Goal: Information Seeking & Learning: Compare options

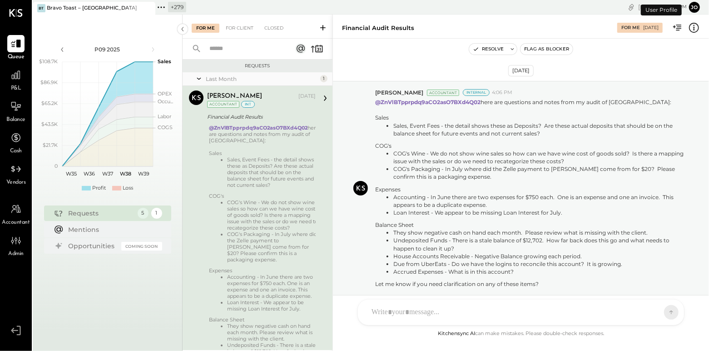
scroll to position [35, 0]
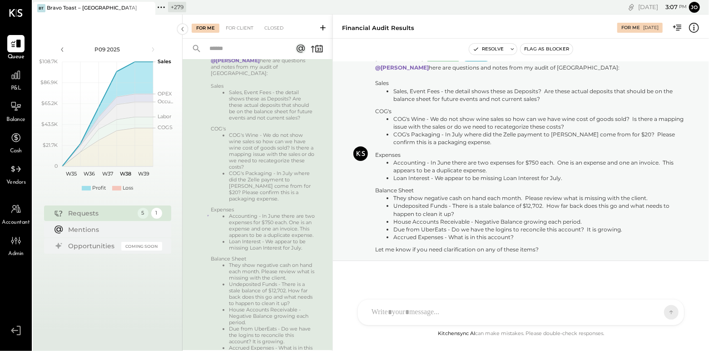
click at [150, 8] on icon at bounding box center [147, 8] width 11 height 11
click at [40, 10] on icon at bounding box center [39, 7] width 12 height 12
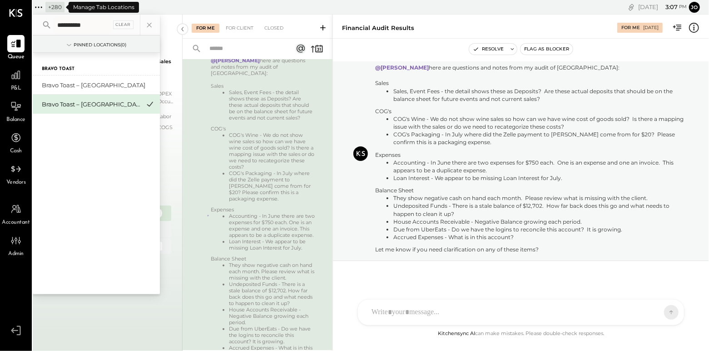
type input "**********"
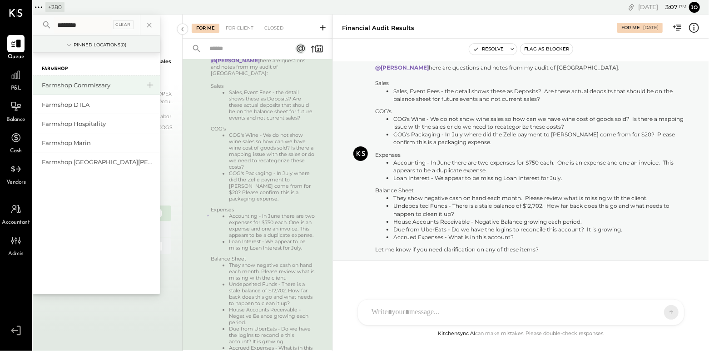
type input "********"
click at [91, 85] on div "Farmshop Commissary" at bounding box center [91, 85] width 98 height 9
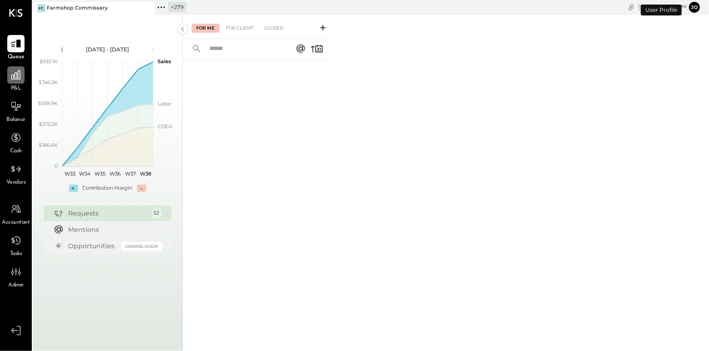
click at [22, 82] on div at bounding box center [15, 74] width 17 height 17
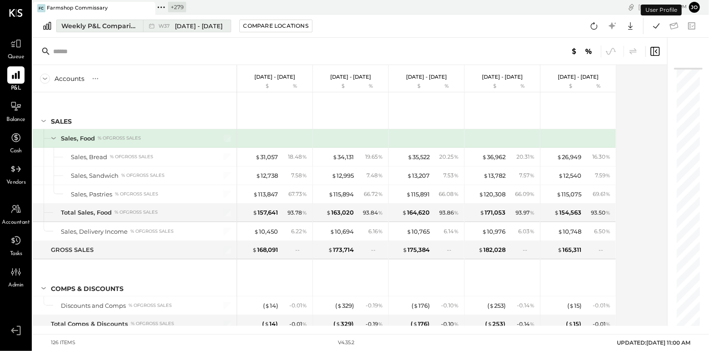
click at [124, 22] on div "Weekly P&L Comparison" at bounding box center [99, 25] width 76 height 9
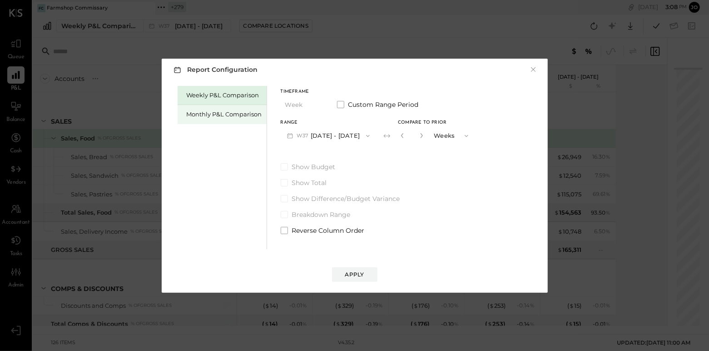
click at [245, 117] on div "Monthly P&L Comparison" at bounding box center [224, 114] width 75 height 9
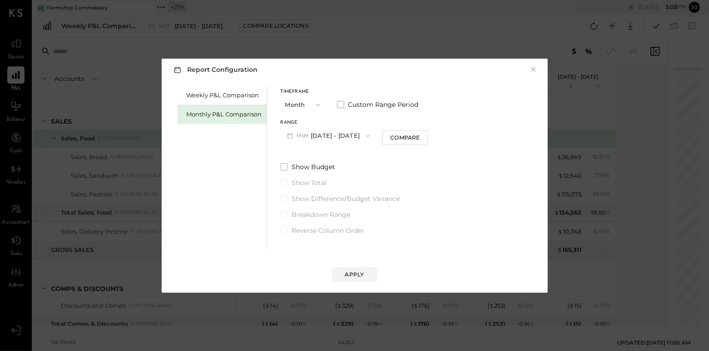
click at [340, 124] on div "Range" at bounding box center [329, 122] width 96 height 5
click at [340, 134] on button "M09 [DATE] - [DATE]" at bounding box center [329, 135] width 96 height 17
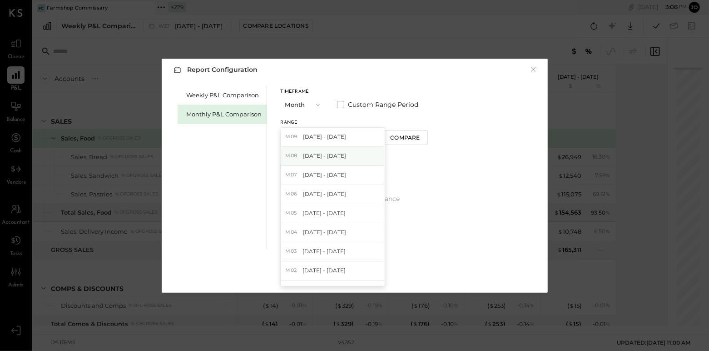
click at [346, 157] on div "M08 [DATE] - [DATE]" at bounding box center [333, 156] width 104 height 19
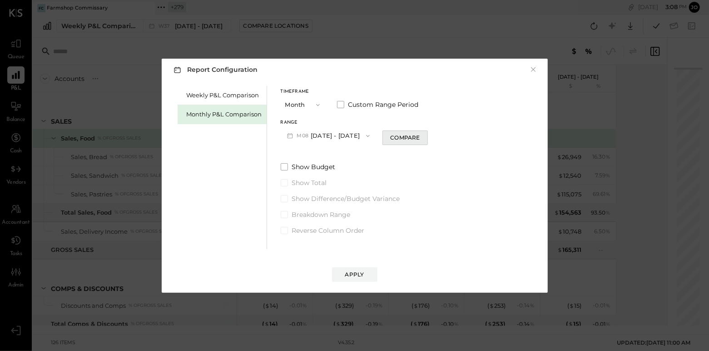
click at [398, 141] on div "Compare" at bounding box center [405, 138] width 30 height 8
click at [418, 139] on button "button" at bounding box center [421, 135] width 7 height 10
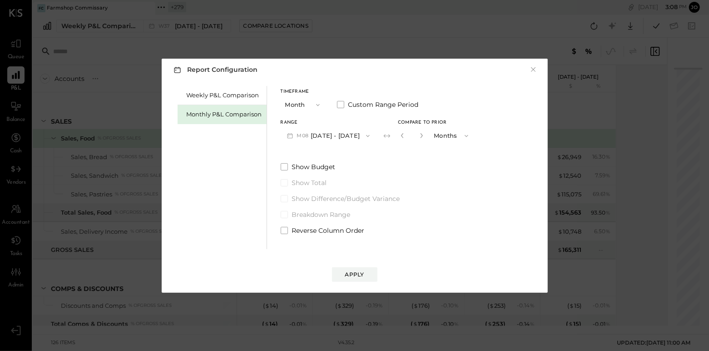
type input "*"
click at [360, 278] on button "Apply" at bounding box center [354, 274] width 45 height 15
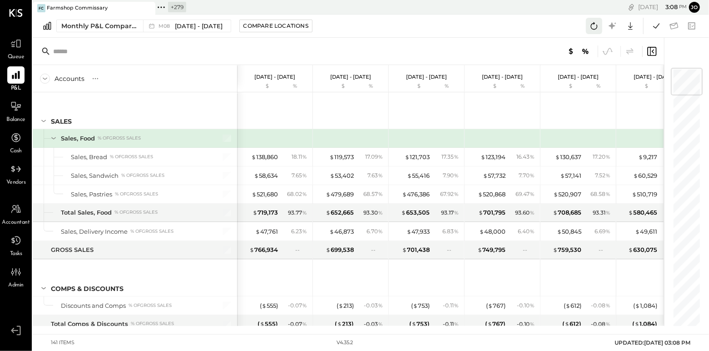
click at [599, 27] on icon at bounding box center [595, 26] width 12 height 12
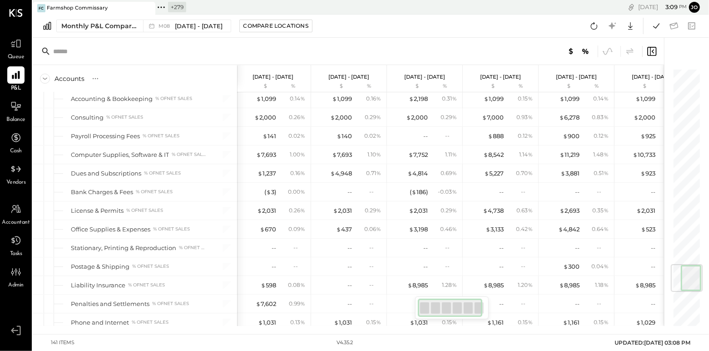
scroll to position [1649, 0]
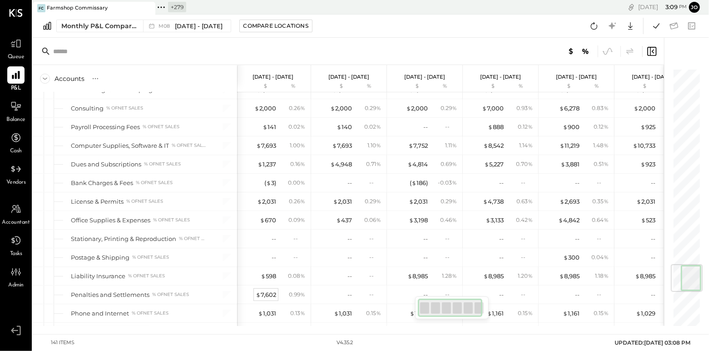
click at [272, 290] on div "$ 7,602" at bounding box center [266, 294] width 20 height 9
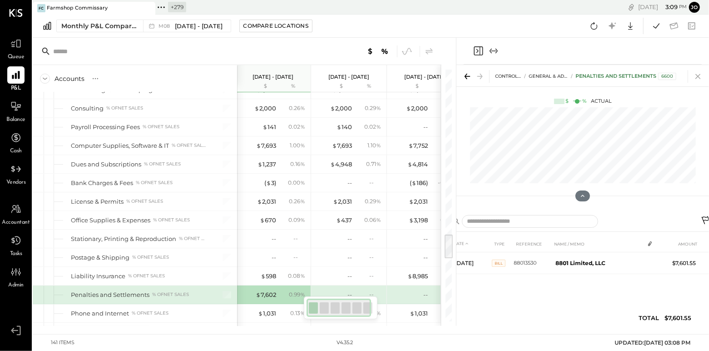
click at [697, 73] on icon at bounding box center [698, 76] width 13 height 13
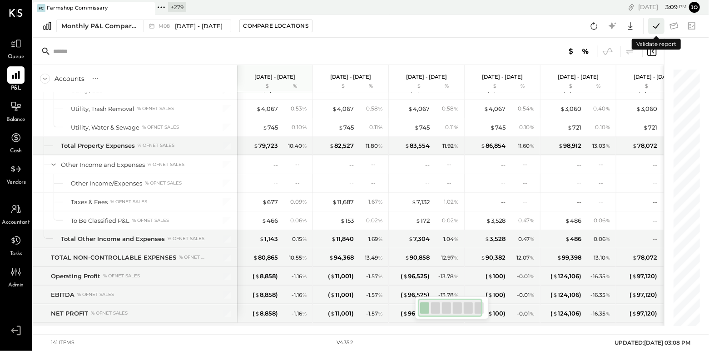
click at [659, 28] on icon at bounding box center [657, 26] width 12 height 12
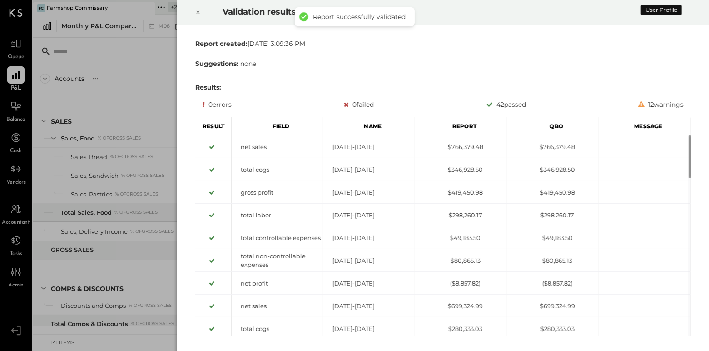
scroll to position [1711, 0]
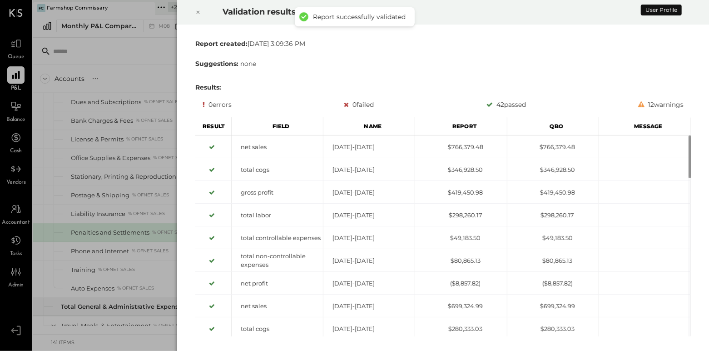
click at [201, 13] on div at bounding box center [198, 12] width 20 height 25
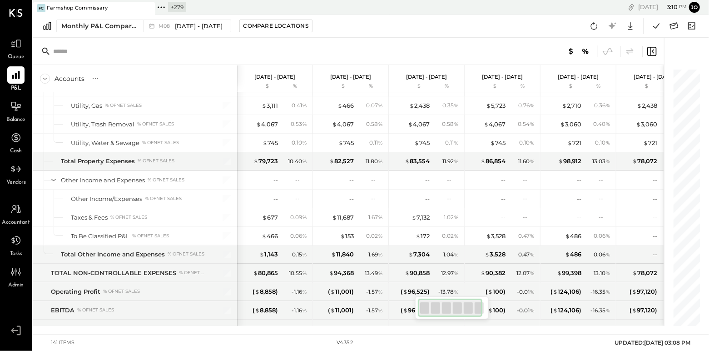
scroll to position [2281, 0]
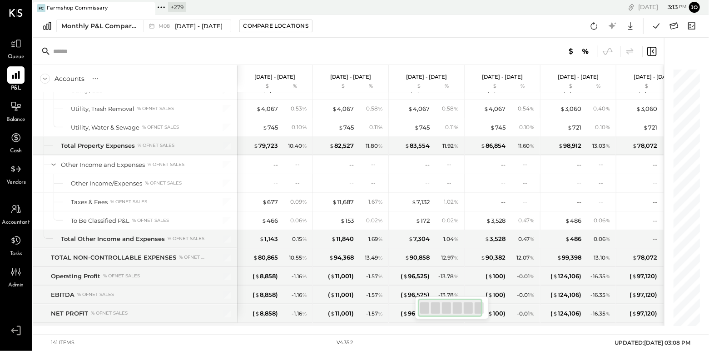
click at [163, 10] on icon at bounding box center [161, 7] width 12 height 12
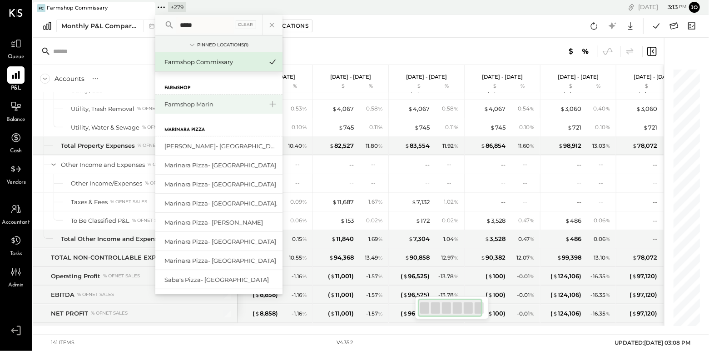
type input "*****"
click at [214, 104] on div "Farmshop Marin" at bounding box center [214, 104] width 98 height 9
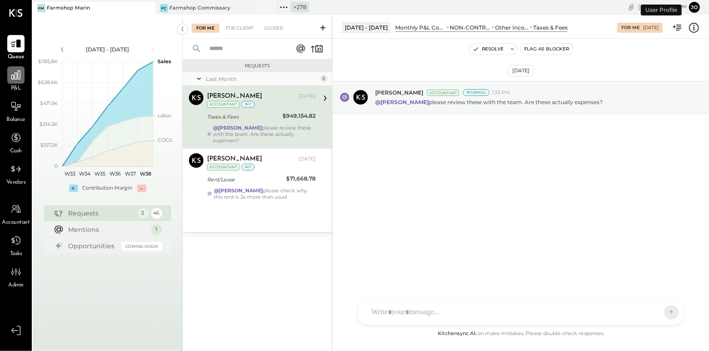
click at [18, 72] on icon at bounding box center [15, 74] width 9 height 9
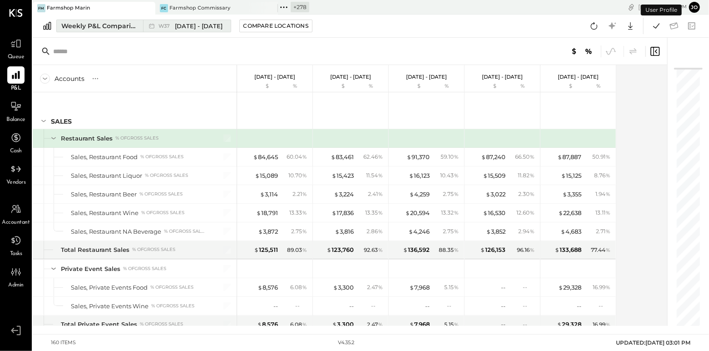
click at [127, 30] on div "Weekly P&L Comparison" at bounding box center [99, 25] width 76 height 9
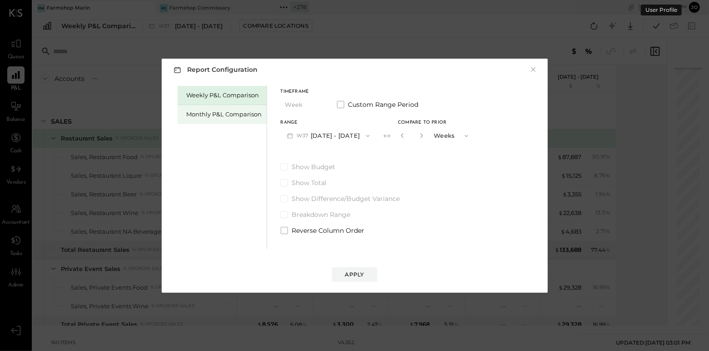
click at [231, 110] on div "Monthly P&L Comparison" at bounding box center [224, 114] width 75 height 9
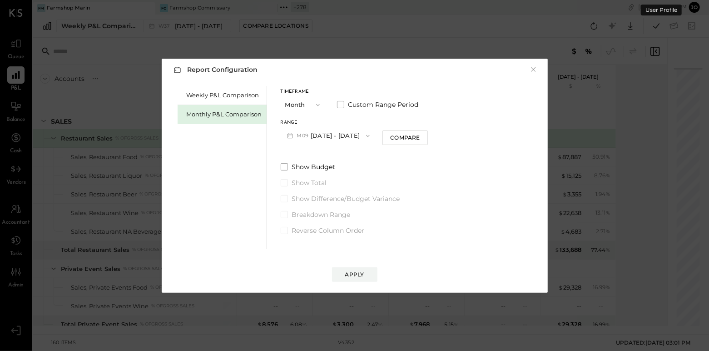
click at [326, 140] on button "M09 [DATE] - [DATE]" at bounding box center [329, 135] width 96 height 17
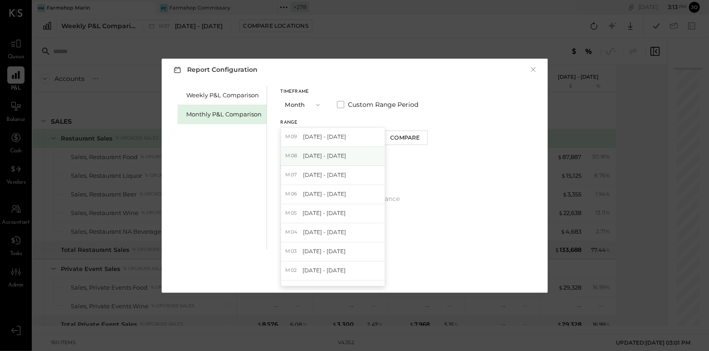
click at [339, 158] on span "[DATE] - [DATE]" at bounding box center [324, 156] width 43 height 8
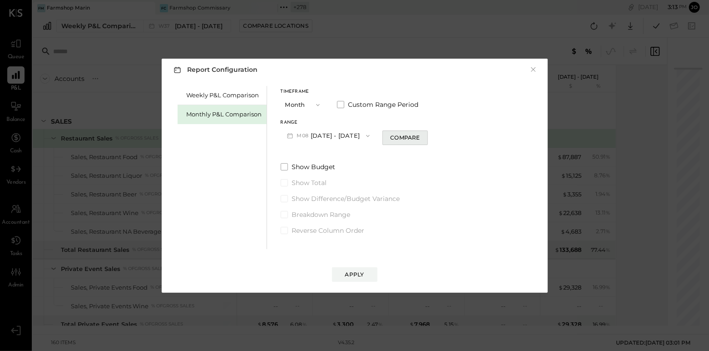
click at [410, 139] on div "Compare" at bounding box center [405, 138] width 30 height 8
click at [419, 137] on icon "button" at bounding box center [421, 135] width 5 height 5
click at [421, 137] on icon "button" at bounding box center [422, 135] width 2 height 5
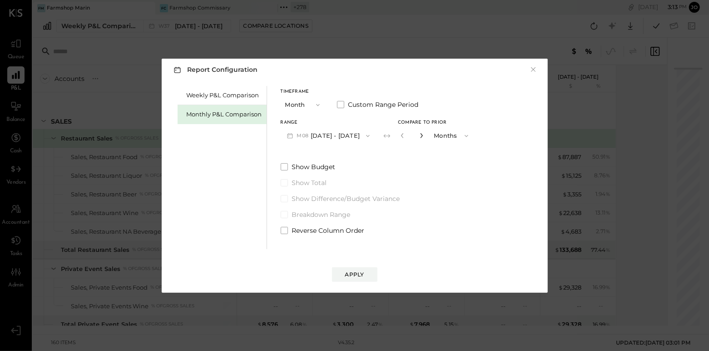
type input "*"
click at [364, 274] on button "Apply" at bounding box center [354, 274] width 45 height 15
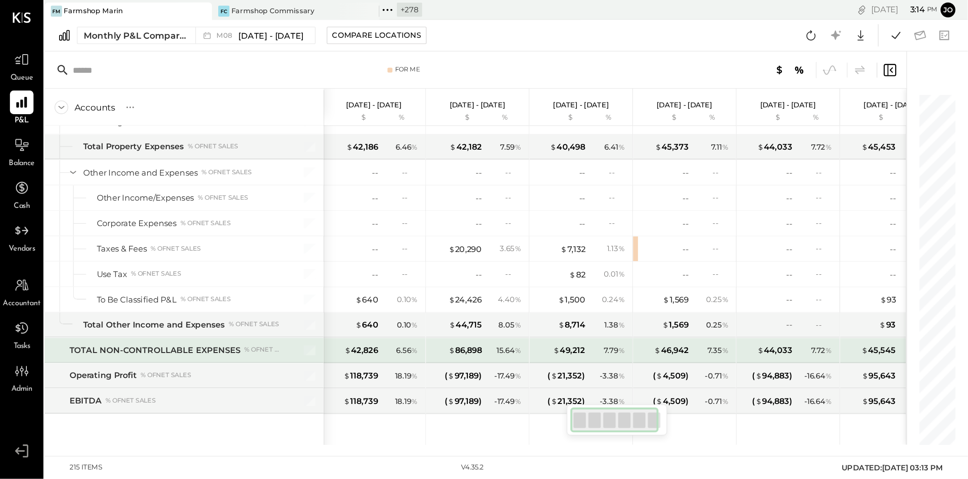
scroll to position [3427, 0]
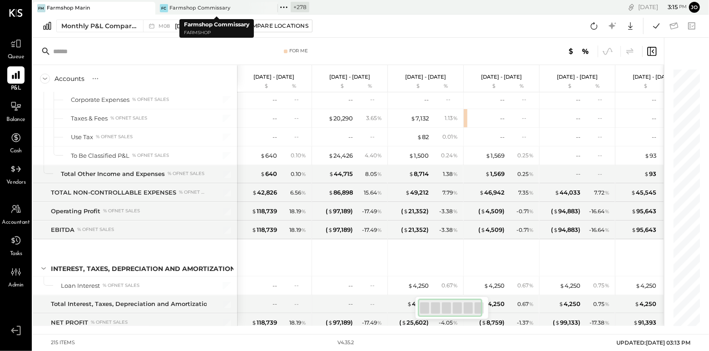
click at [282, 10] on icon at bounding box center [284, 7] width 12 height 12
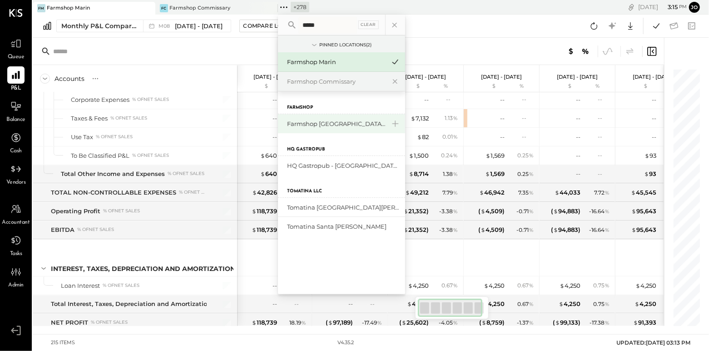
type input "*****"
click at [326, 124] on div "Farmshop [GEOGRAPHIC_DATA][PERSON_NAME]" at bounding box center [336, 124] width 98 height 9
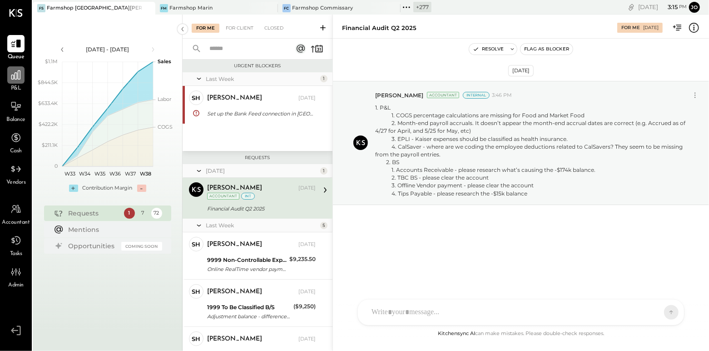
click at [21, 79] on div at bounding box center [15, 74] width 17 height 17
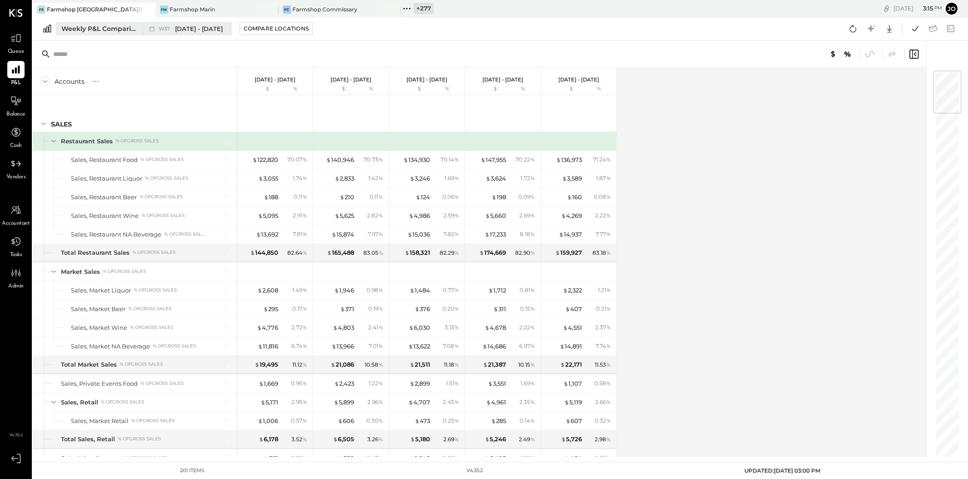
click at [121, 30] on div "Weekly P&L Comparison" at bounding box center [99, 28] width 76 height 9
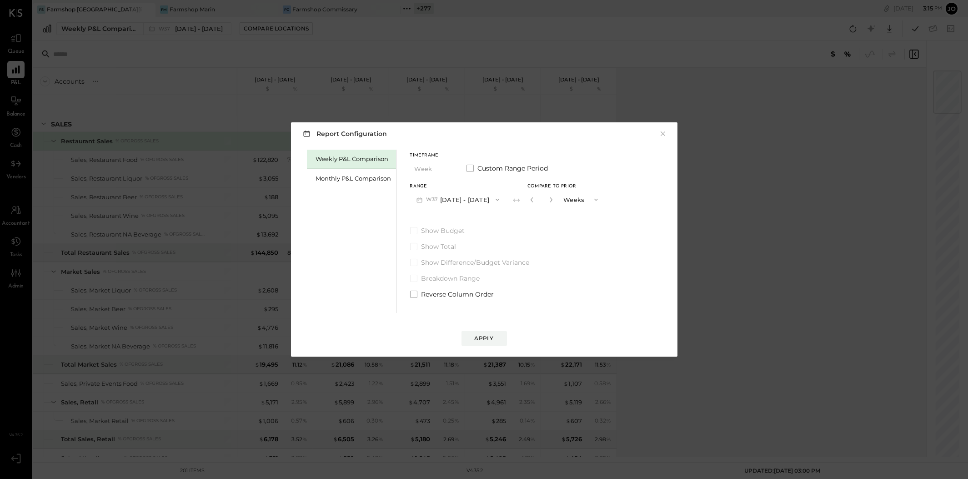
click at [360, 193] on div "Weekly P&L Comparison Monthly P&L Comparison" at bounding box center [352, 231] width 90 height 163
click at [357, 176] on div "Monthly P&L Comparison" at bounding box center [353, 178] width 75 height 9
click at [445, 192] on button "M09 [DATE] - [DATE]" at bounding box center [458, 199] width 96 height 17
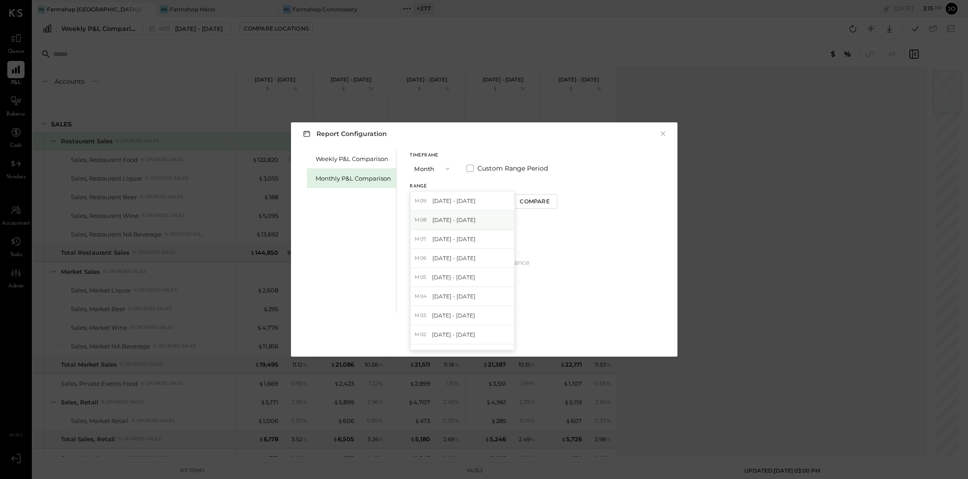
click at [463, 217] on span "[DATE] - [DATE]" at bounding box center [453, 220] width 43 height 8
click at [529, 200] on div "Compare" at bounding box center [534, 201] width 30 height 8
click at [549, 206] on div "*" at bounding box center [541, 199] width 28 height 17
click at [548, 200] on icon "button" at bounding box center [550, 199] width 5 height 5
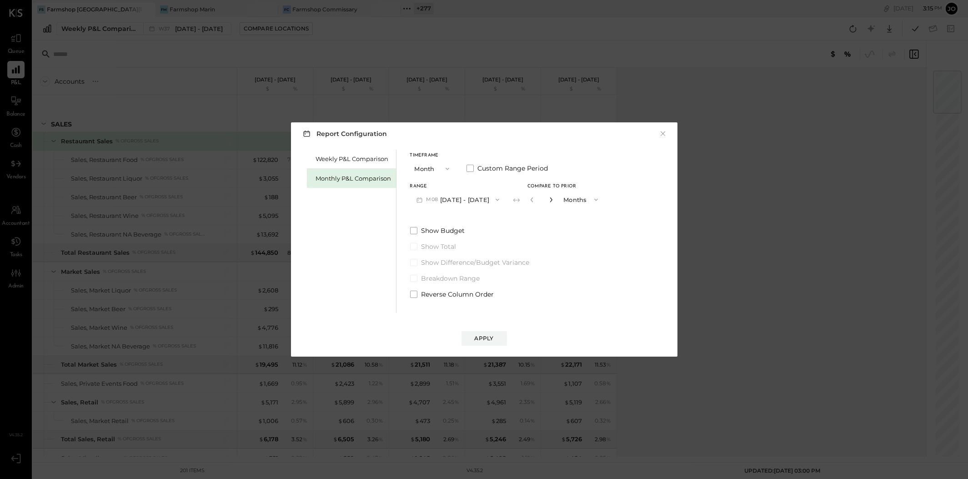
click at [548, 200] on icon "button" at bounding box center [550, 199] width 5 height 5
type input "*"
click at [488, 334] on div "Apply" at bounding box center [483, 338] width 19 height 8
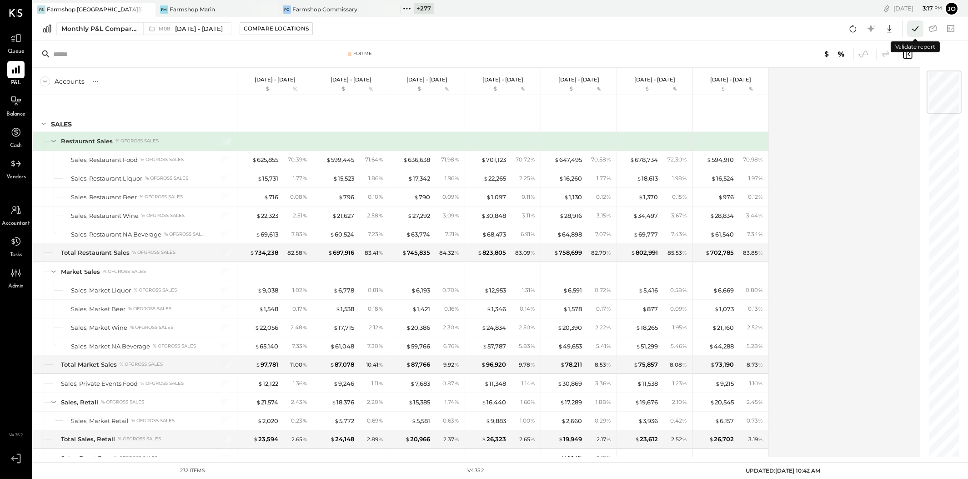
click at [709, 34] on icon at bounding box center [915, 29] width 12 height 12
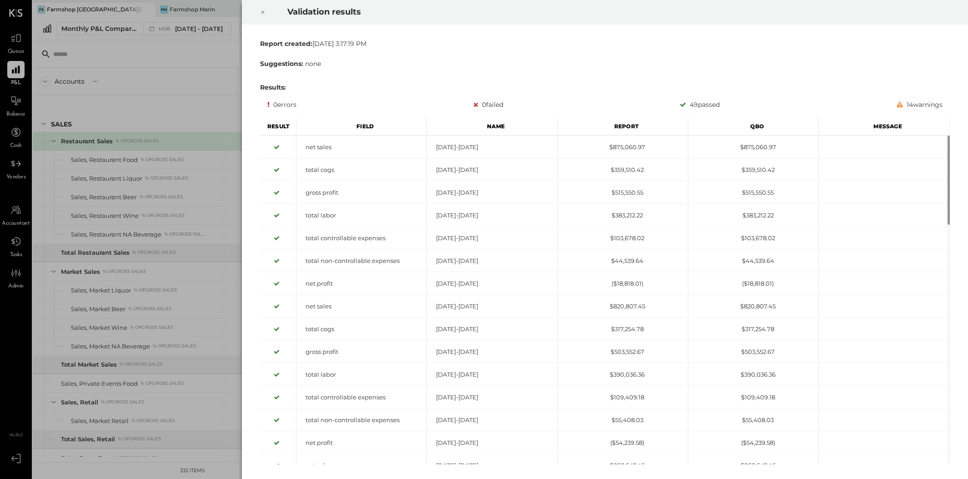
click at [261, 11] on icon at bounding box center [262, 12] width 5 height 11
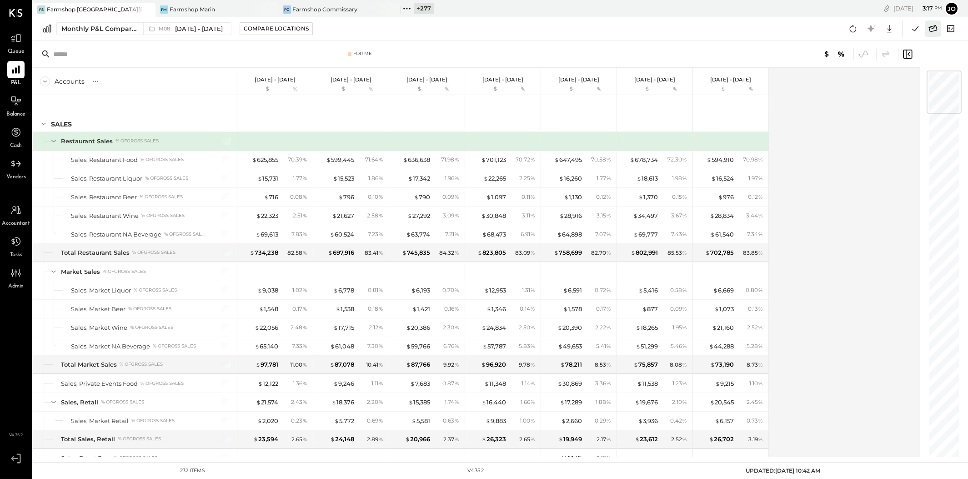
click at [709, 34] on icon at bounding box center [933, 29] width 12 height 12
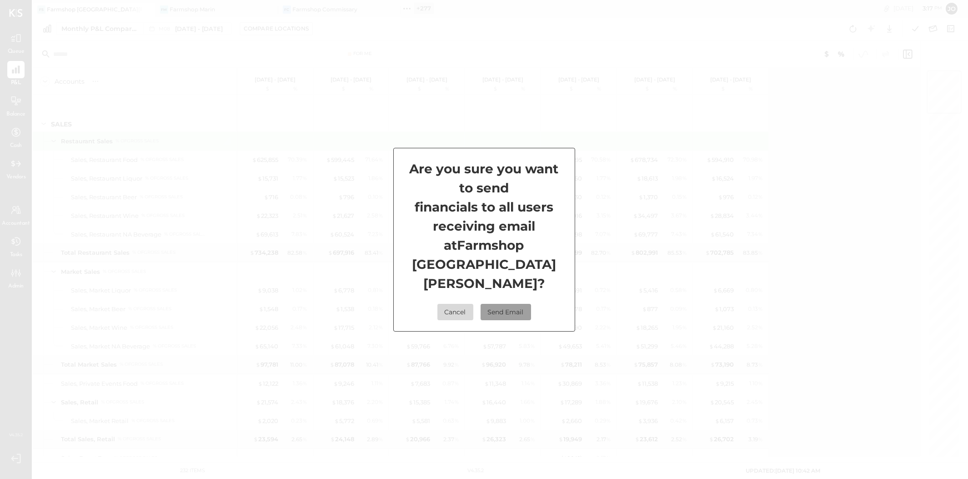
click at [509, 304] on button "Send Email" at bounding box center [505, 312] width 50 height 16
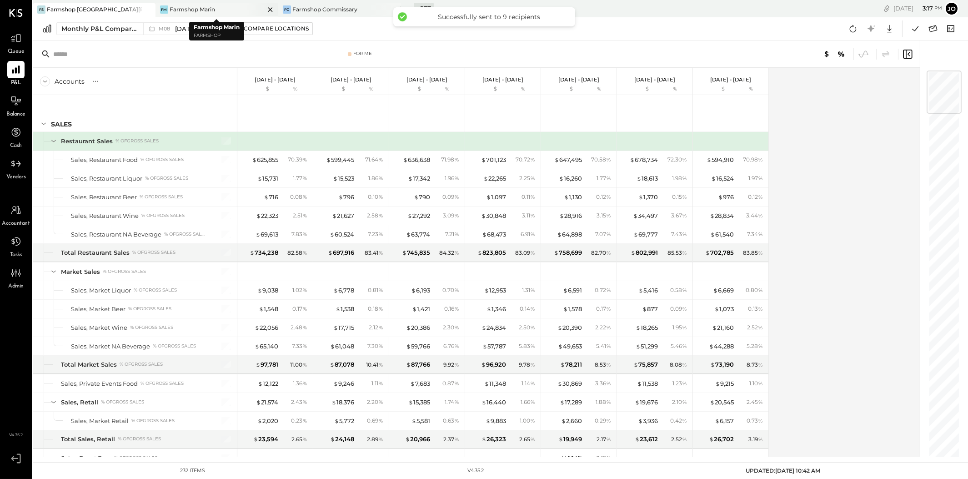
click at [195, 8] on div "Farmshop Marin" at bounding box center [192, 9] width 45 height 8
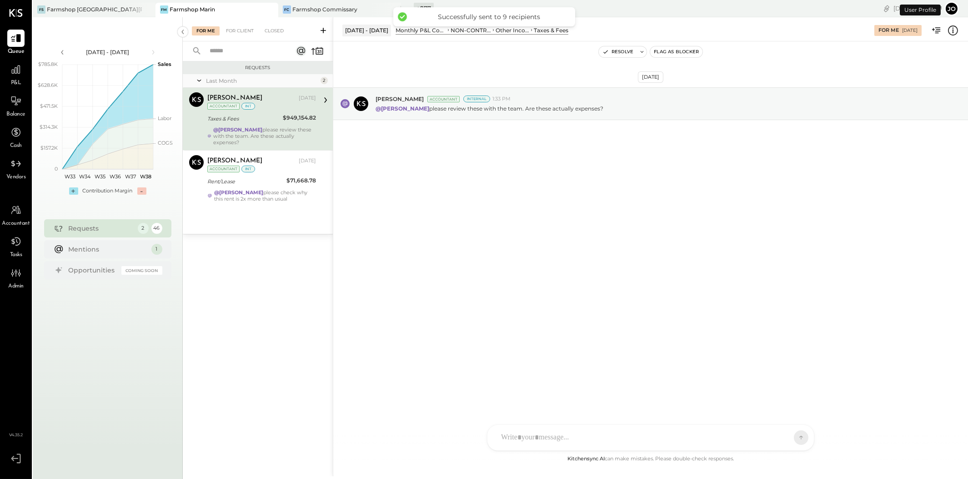
click at [4, 64] on div "P&L" at bounding box center [16, 74] width 26 height 26
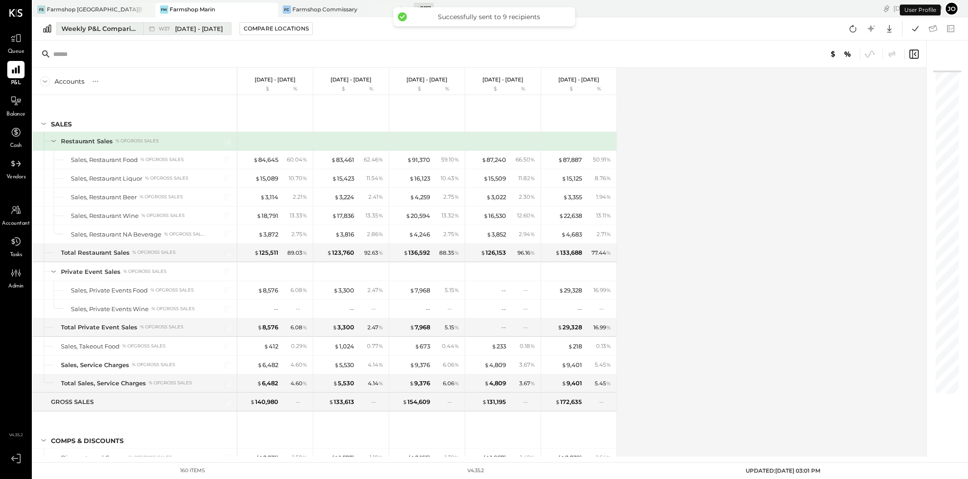
click at [129, 31] on div "Weekly P&L Comparison" at bounding box center [99, 28] width 76 height 9
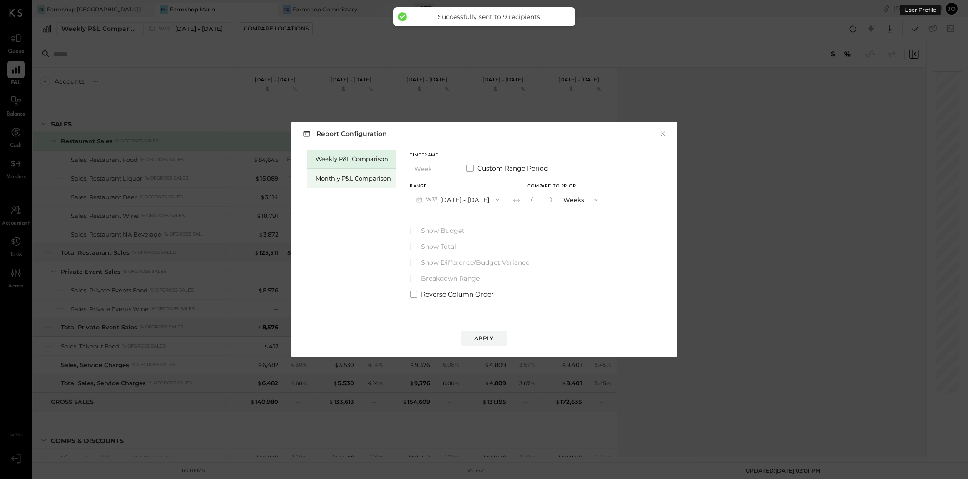
click at [351, 180] on div "Monthly P&L Comparison" at bounding box center [353, 178] width 75 height 9
click at [470, 204] on button "M09 [DATE] - [DATE]" at bounding box center [458, 199] width 96 height 17
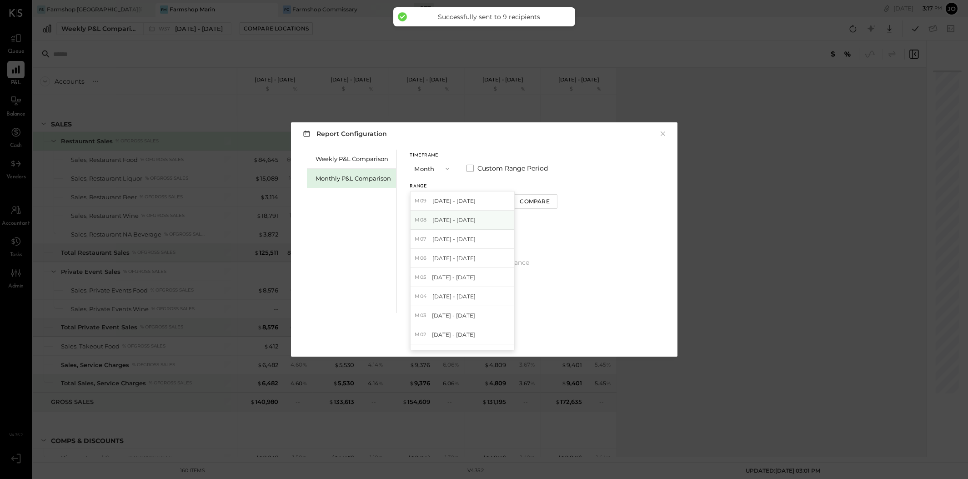
click at [474, 217] on div "M08 [DATE] - [DATE]" at bounding box center [462, 219] width 104 height 19
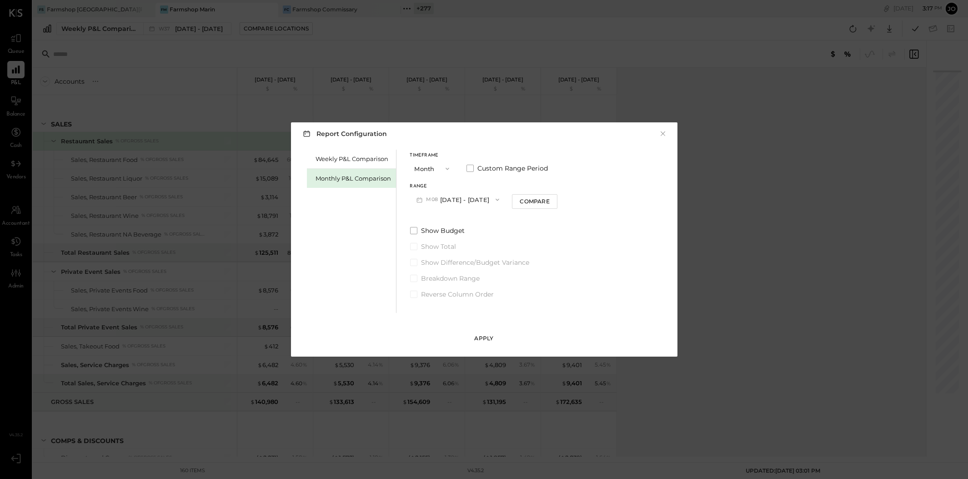
click at [487, 337] on div "Apply" at bounding box center [483, 338] width 19 height 8
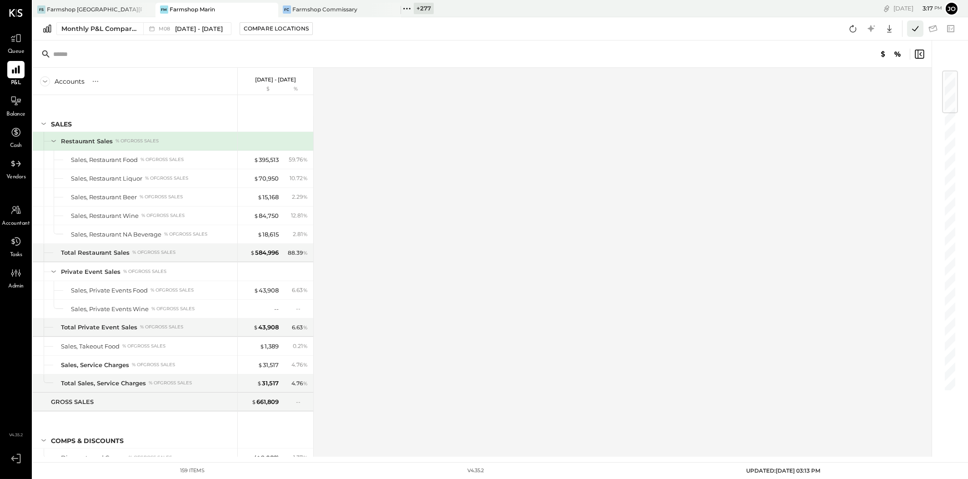
click at [709, 30] on icon at bounding box center [915, 29] width 12 height 12
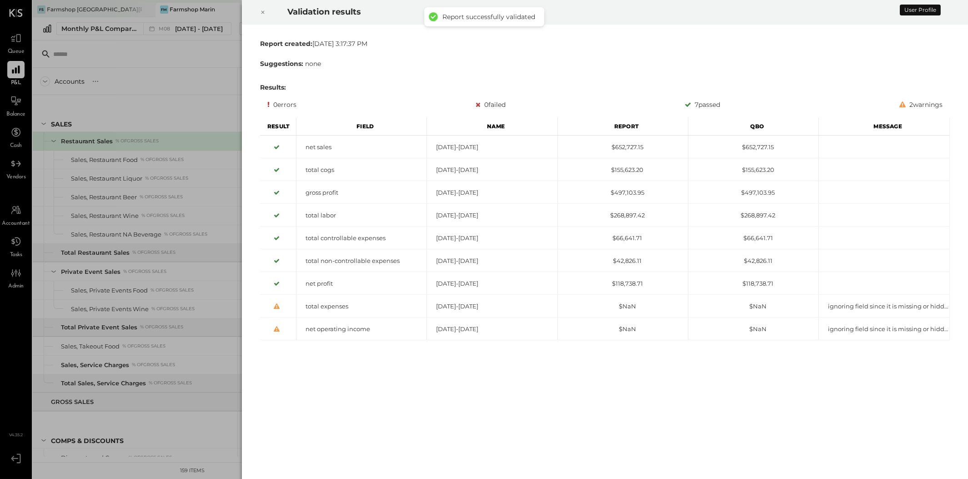
click at [260, 11] on icon at bounding box center [262, 12] width 5 height 11
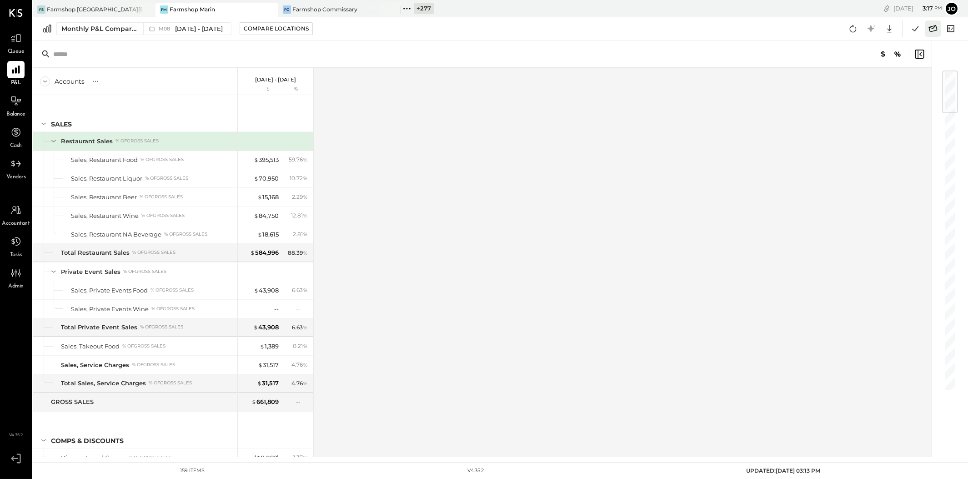
click at [709, 31] on icon at bounding box center [933, 29] width 12 height 12
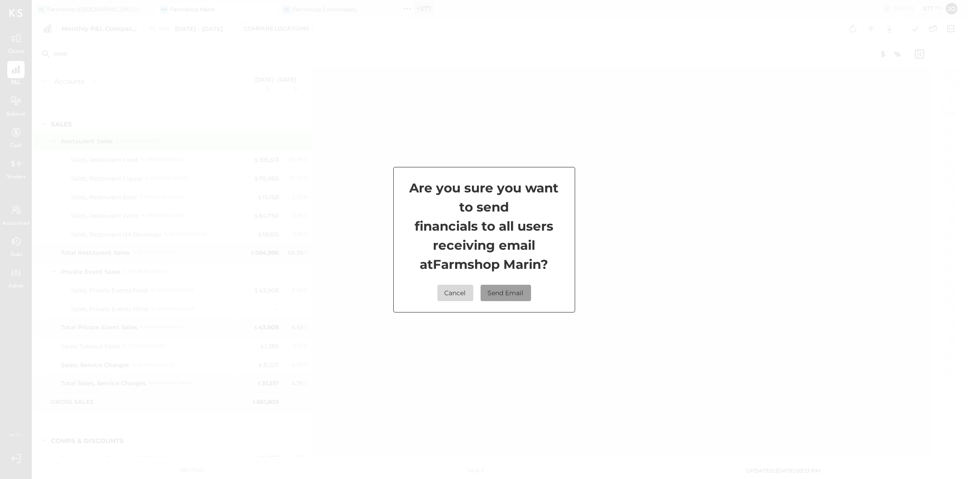
click at [505, 296] on button "Send Email" at bounding box center [505, 292] width 50 height 16
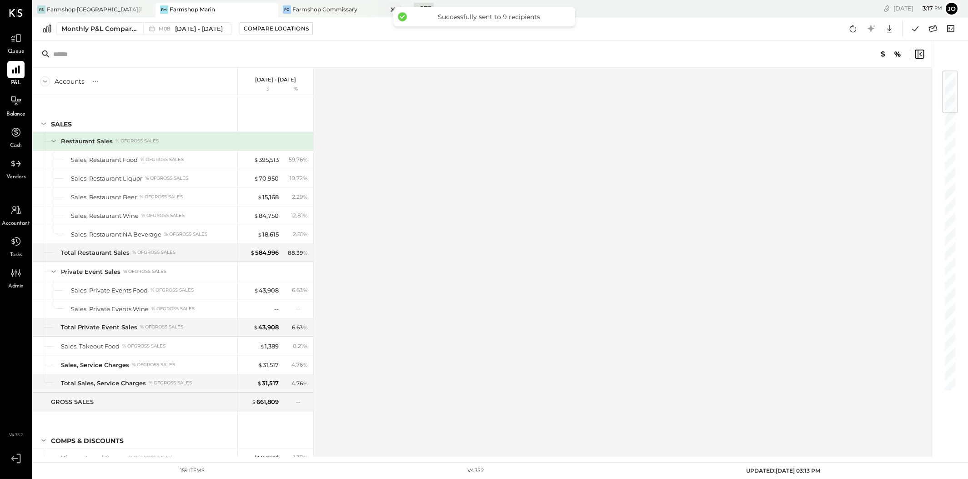
click at [320, 10] on div "Farmshop Commissary" at bounding box center [324, 9] width 65 height 8
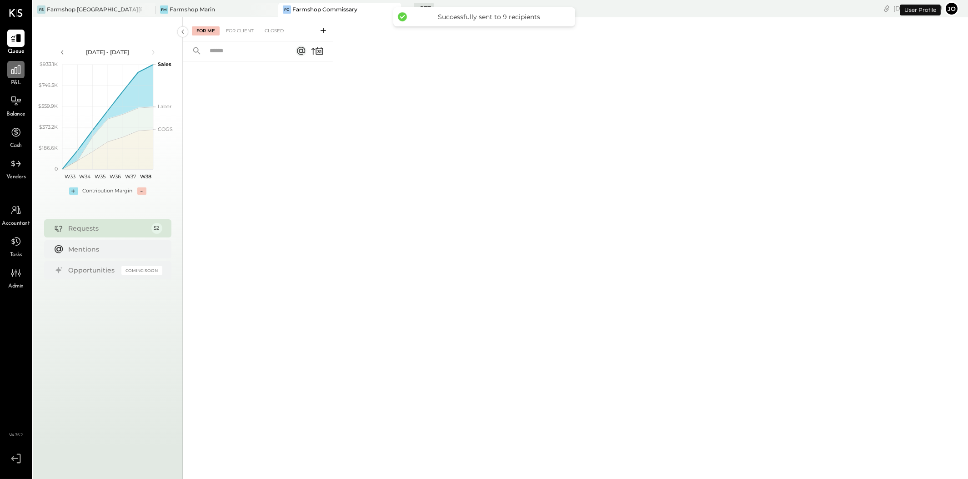
click at [16, 78] on div at bounding box center [15, 69] width 17 height 17
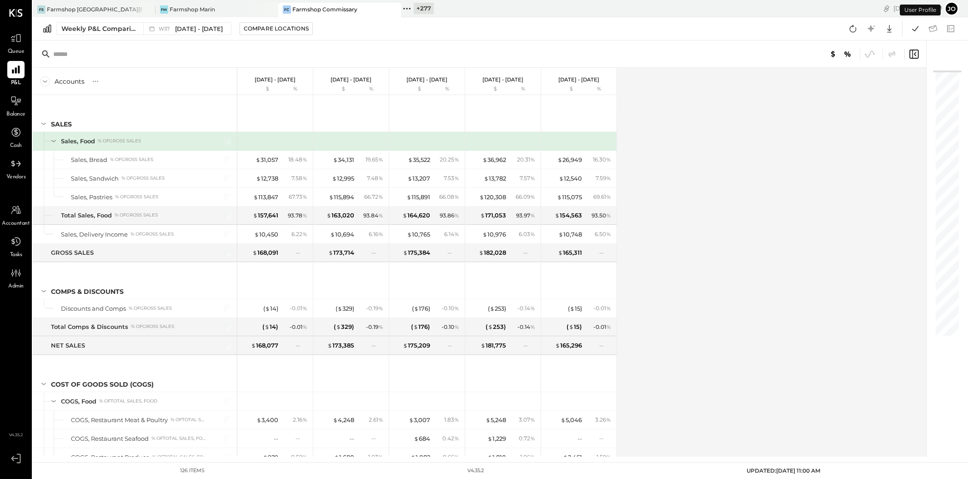
click at [180, 35] on div "Weekly P&L Comparison W37 [DATE] - [DATE] Compare Locations Google Sheets Excel" at bounding box center [500, 28] width 935 height 23
click at [180, 30] on span "[DATE] - [DATE]" at bounding box center [199, 29] width 48 height 9
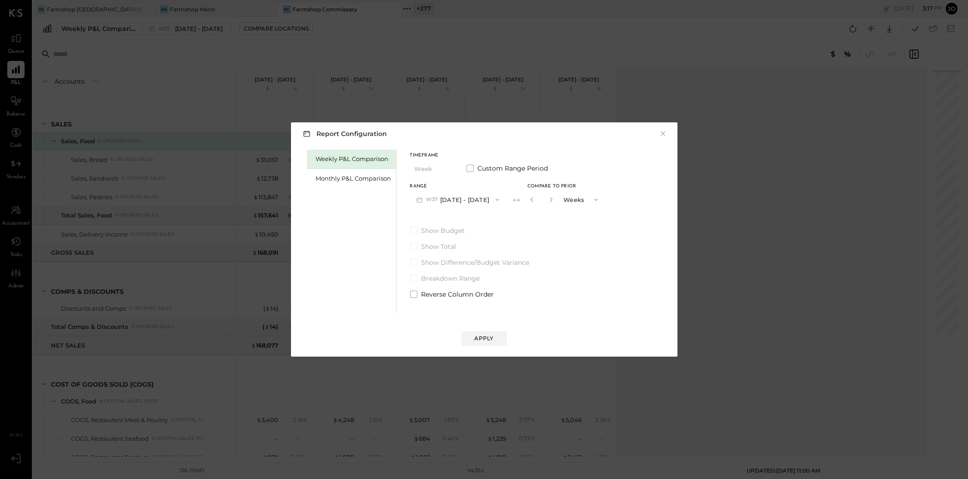
click at [368, 166] on div "Weekly P&L Comparison" at bounding box center [351, 159] width 89 height 19
click at [365, 175] on div "Monthly P&L Comparison" at bounding box center [353, 178] width 75 height 9
click at [454, 209] on div "Timeframe Month Custom Range Period Range M09 [DATE] - [DATE] Compare Show Budg…" at bounding box center [484, 224] width 148 height 149
click at [454, 203] on button "M09 [DATE] - [DATE]" at bounding box center [458, 199] width 96 height 17
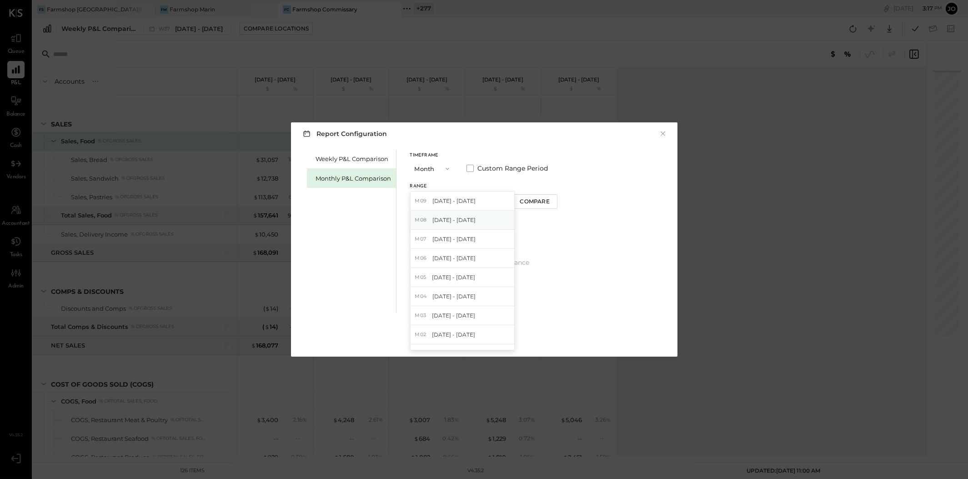
click at [456, 227] on div "M08 [DATE] - [DATE]" at bounding box center [462, 219] width 104 height 19
click at [483, 350] on div "Report Configuration × Weekly P&L Comparison Monthly P&L Comparison Timeframe M…" at bounding box center [484, 239] width 386 height 234
click at [483, 337] on div "Apply" at bounding box center [483, 338] width 19 height 8
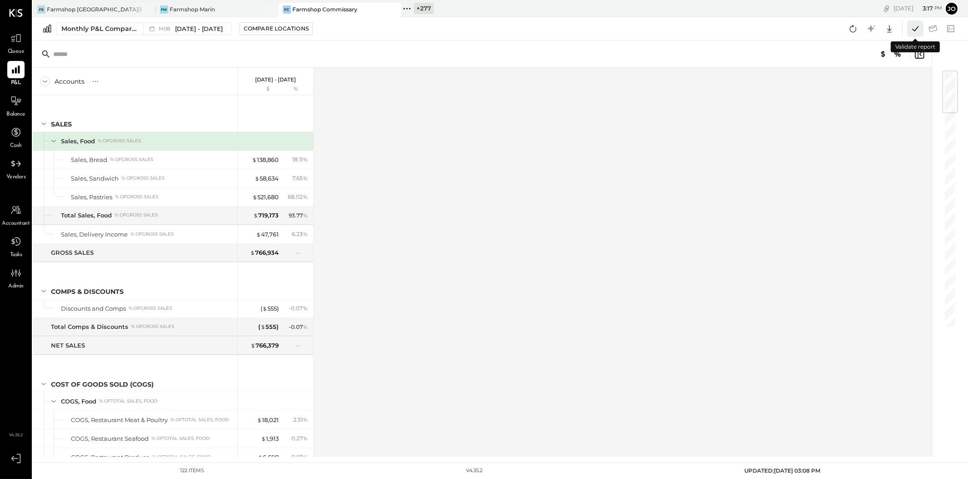
click at [709, 29] on icon at bounding box center [915, 29] width 12 height 12
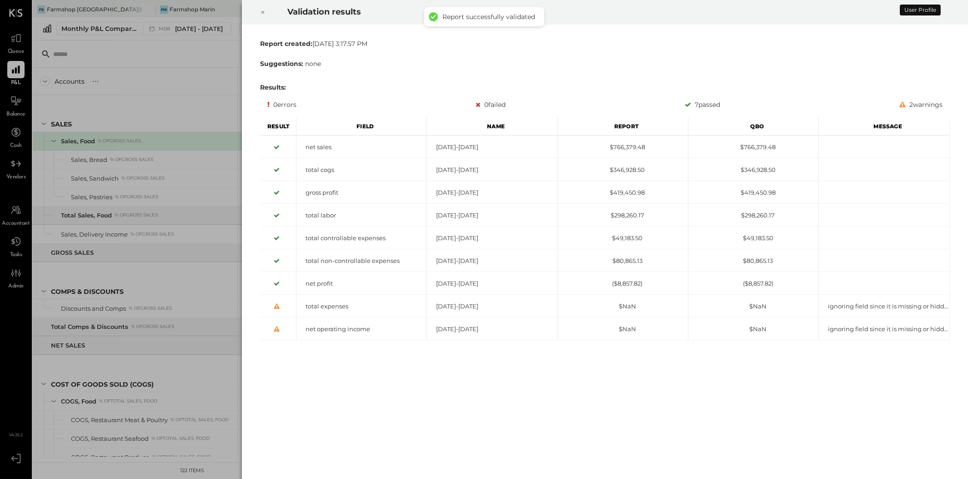
click at [265, 11] on icon at bounding box center [262, 12] width 5 height 11
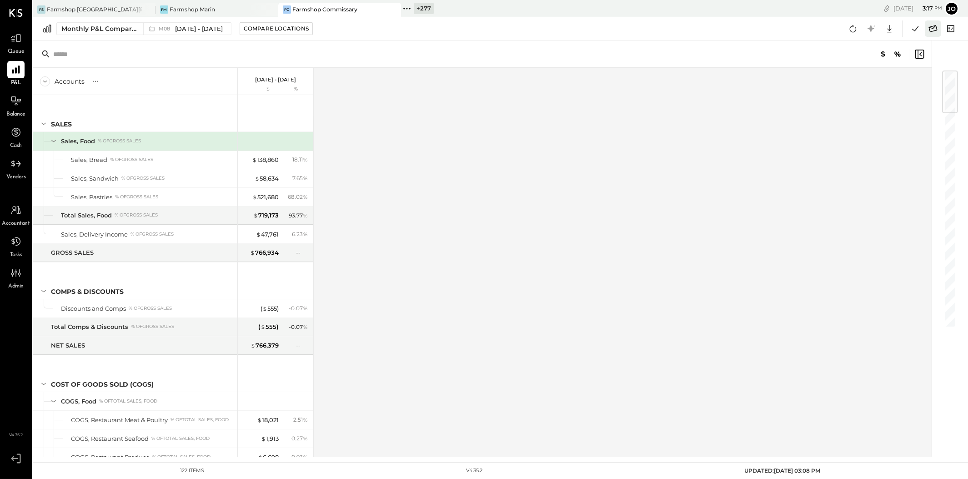
click at [709, 32] on icon at bounding box center [933, 29] width 12 height 12
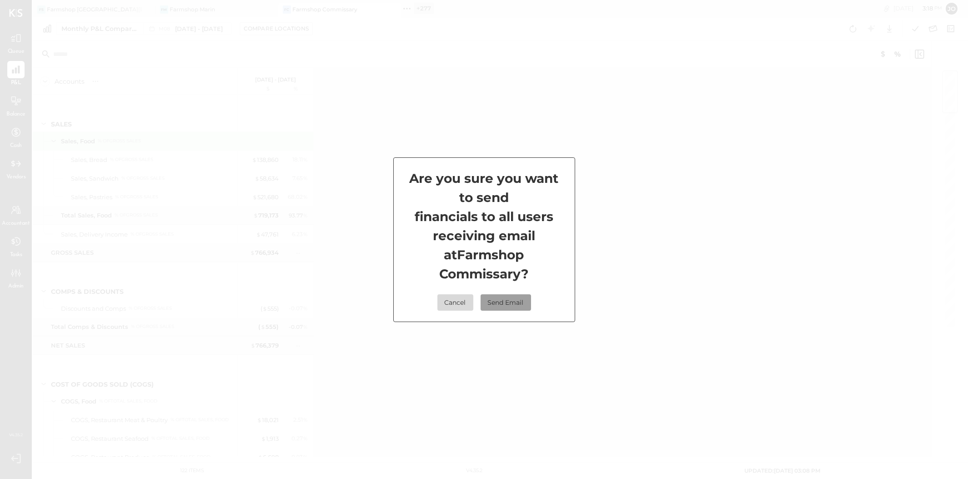
click at [518, 301] on button "Send Email" at bounding box center [505, 302] width 50 height 16
